Goal: Ask a question

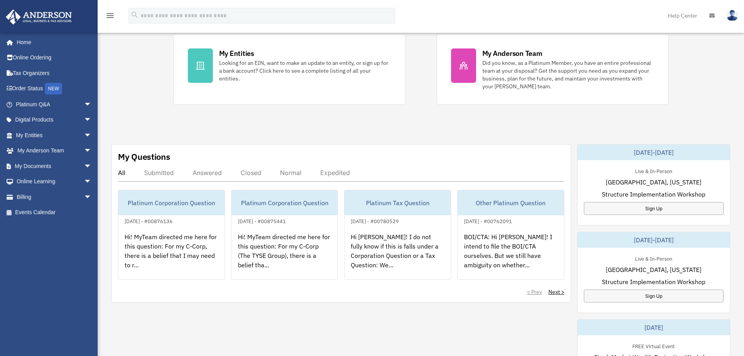
scroll to position [167, 0]
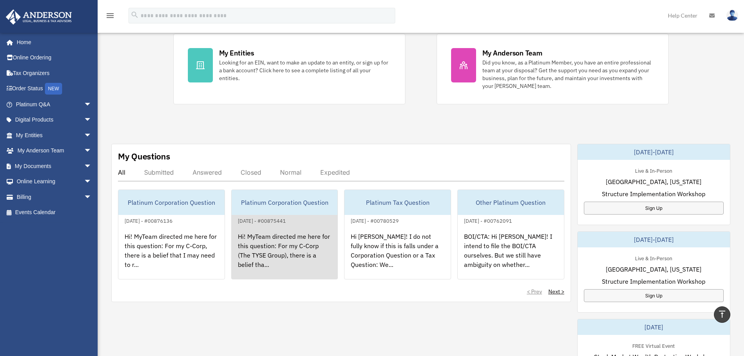
click at [295, 249] on div "Hi! MyTeam directed me here for this question: For my C-Corp (The TYSE Group), …" at bounding box center [285, 255] width 106 height 61
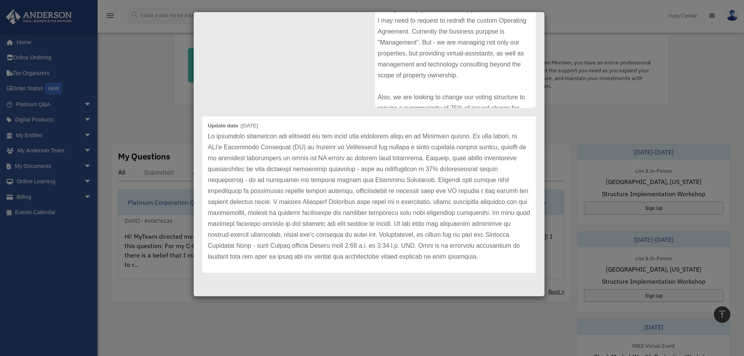
scroll to position [29, 0]
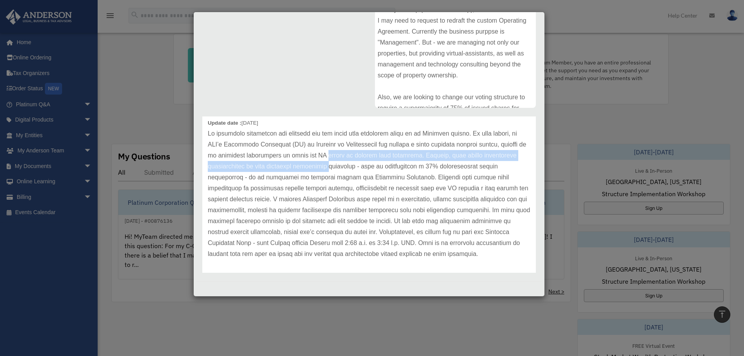
drag, startPoint x: 357, startPoint y: 155, endPoint x: 360, endPoint y: 165, distance: 10.6
click at [360, 165] on p at bounding box center [369, 193] width 322 height 131
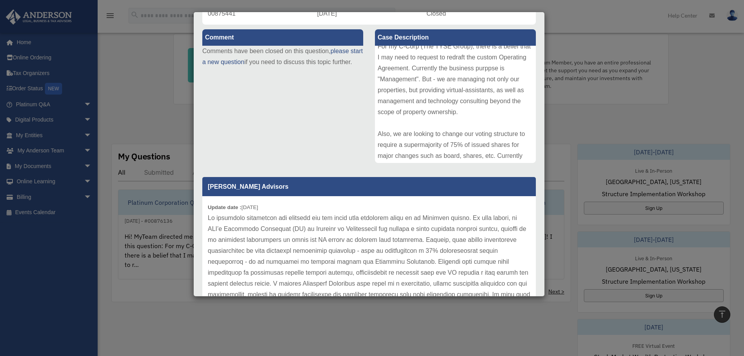
scroll to position [0, 0]
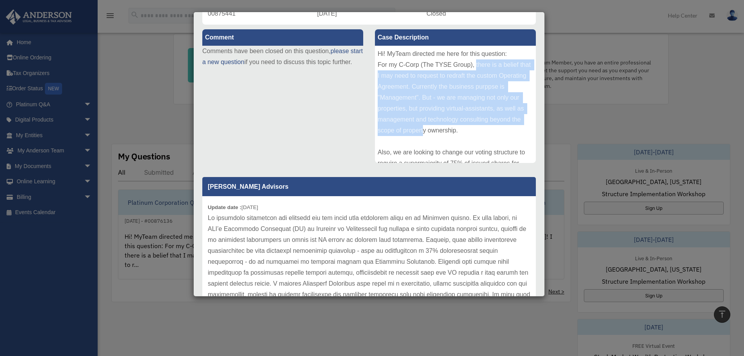
drag, startPoint x: 472, startPoint y: 64, endPoint x: 482, endPoint y: 126, distance: 62.8
click at [482, 126] on div "Hi! MyTeam directed me here for this question: For my C-Corp (The TYSE Group), …" at bounding box center [455, 104] width 161 height 117
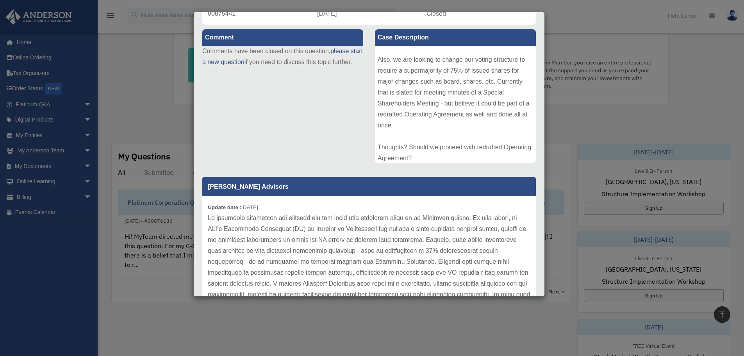
scroll to position [96, 0]
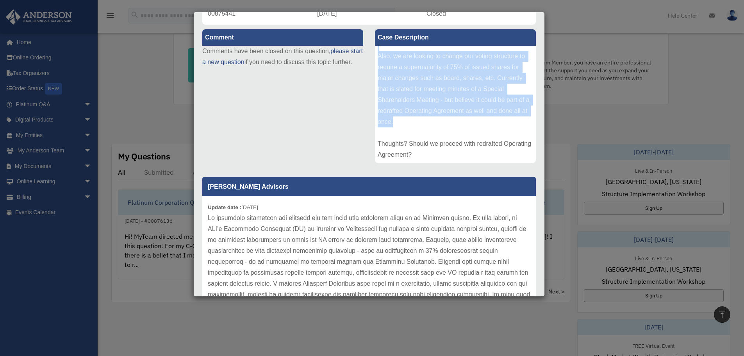
click at [456, 117] on div "Hi! MyTeam directed me here for this question: For my C-Corp (The TYSE Group), …" at bounding box center [455, 104] width 161 height 117
click at [454, 89] on div "Hi! MyTeam directed me here for this question: For my C-Corp (The TYSE Group), …" at bounding box center [455, 104] width 161 height 117
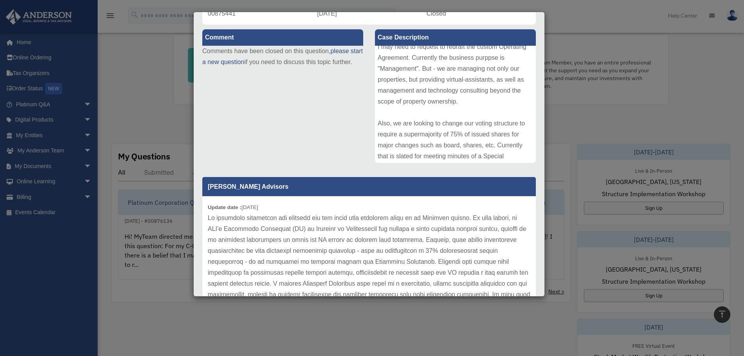
scroll to position [0, 0]
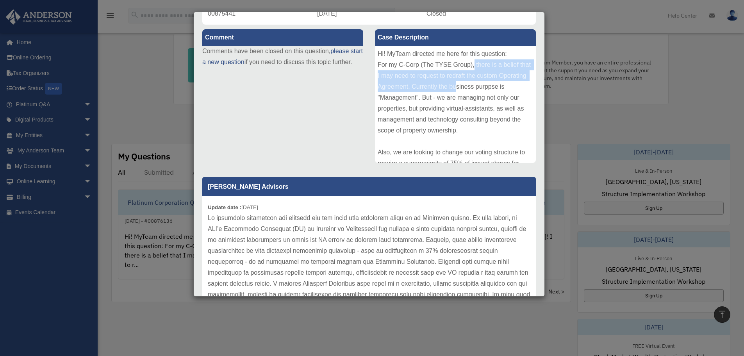
drag, startPoint x: 472, startPoint y: 65, endPoint x: 481, endPoint y: 85, distance: 21.8
click at [481, 85] on div "Hi! MyTeam directed me here for this question: For my C-Corp (The TYSE Group), …" at bounding box center [455, 104] width 161 height 117
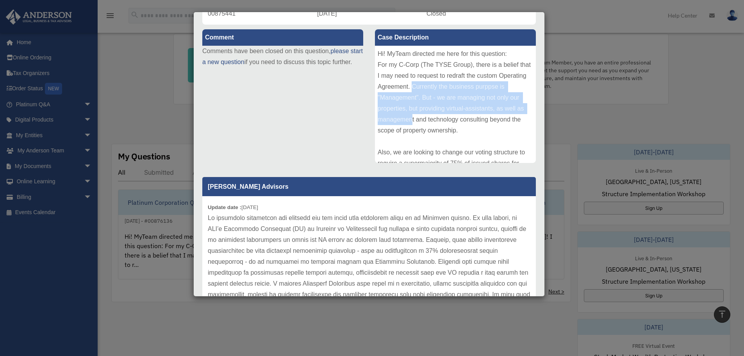
drag, startPoint x: 437, startPoint y: 88, endPoint x: 469, endPoint y: 120, distance: 45.8
click at [469, 120] on div "Hi! MyTeam directed me here for this question: For my C-Corp (The TYSE Group), …" at bounding box center [455, 104] width 161 height 117
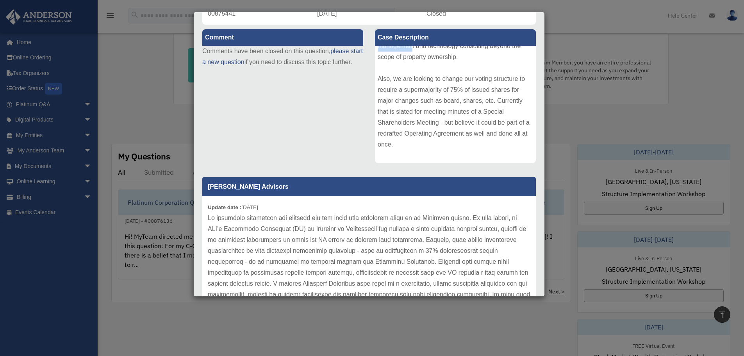
scroll to position [74, 0]
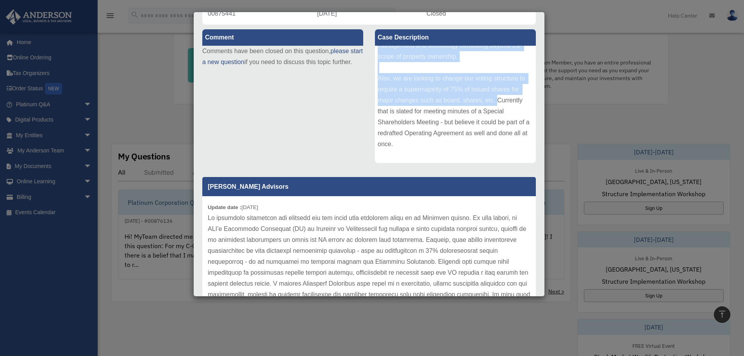
click at [504, 100] on div "Hi! MyTeam directed me here for this question: For my C-Corp (The TYSE Group), …" at bounding box center [455, 104] width 161 height 117
copy div "Currently the business purppse is "Management". But - we are managing not only …"
